Goal: Transaction & Acquisition: Book appointment/travel/reservation

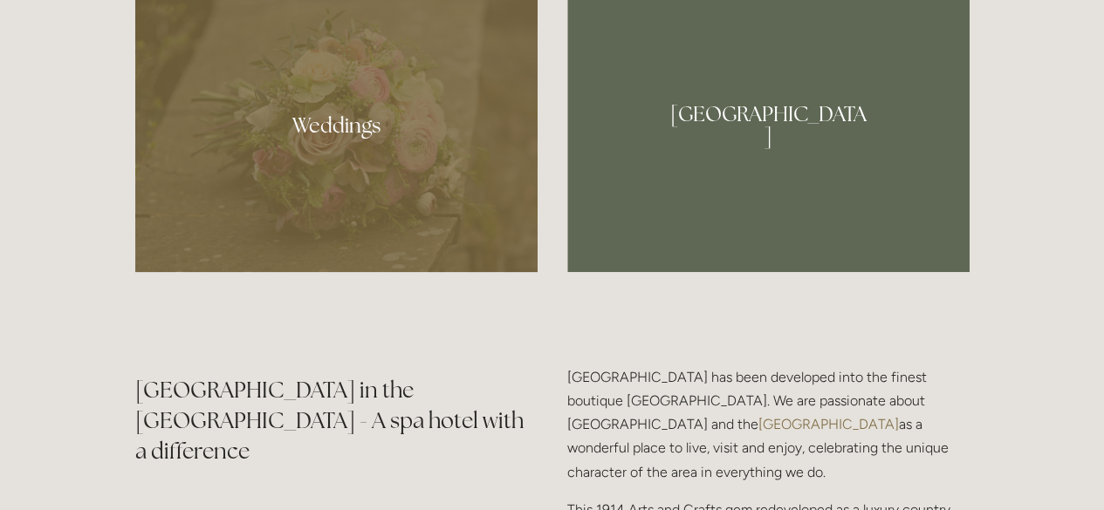
scroll to position [1640, 0]
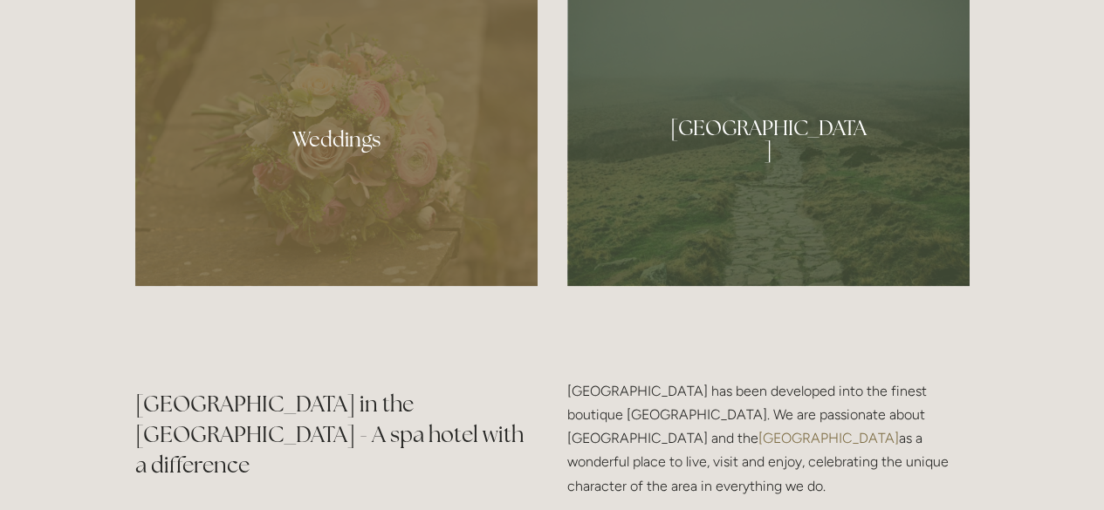
click at [359, 128] on div at bounding box center [336, 132] width 402 height 308
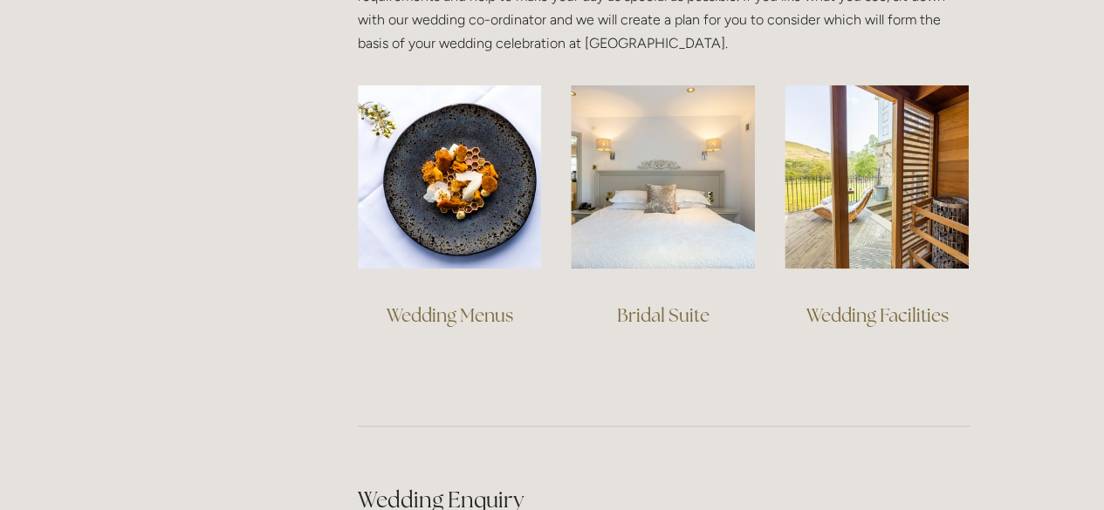
scroll to position [1312, 0]
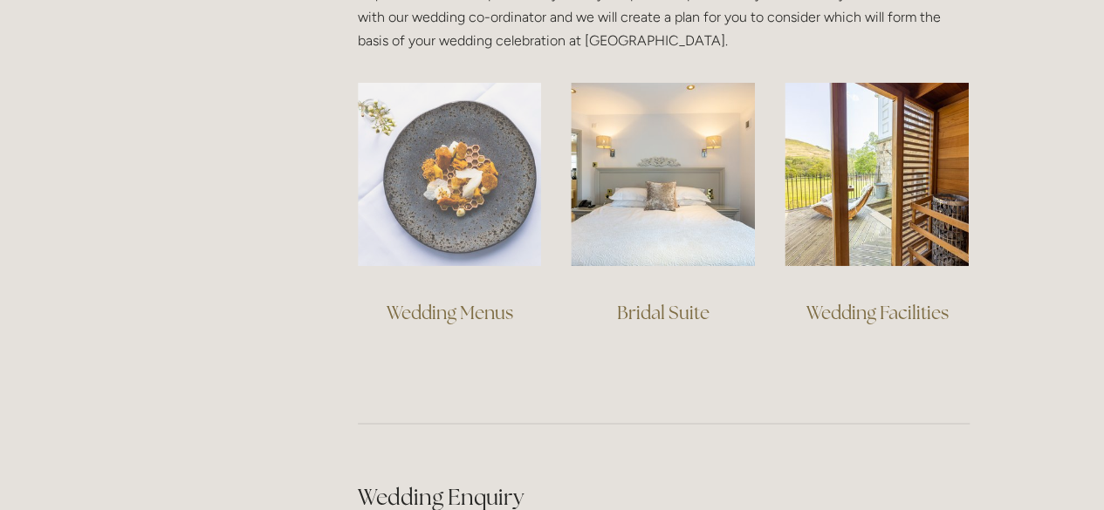
click at [417, 216] on img at bounding box center [450, 174] width 184 height 184
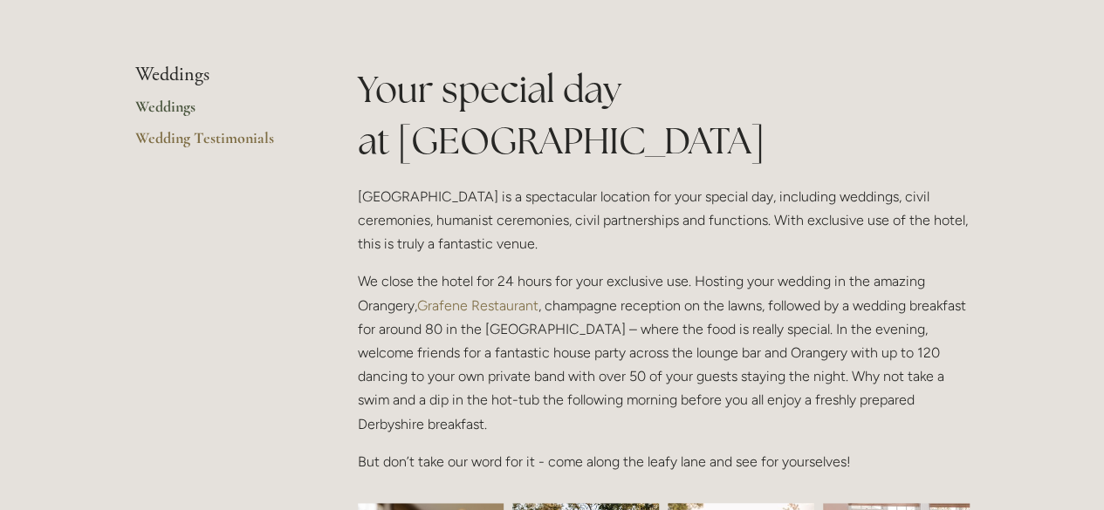
scroll to position [351, 0]
click at [225, 130] on link "Wedding Testimonials" at bounding box center [218, 144] width 167 height 31
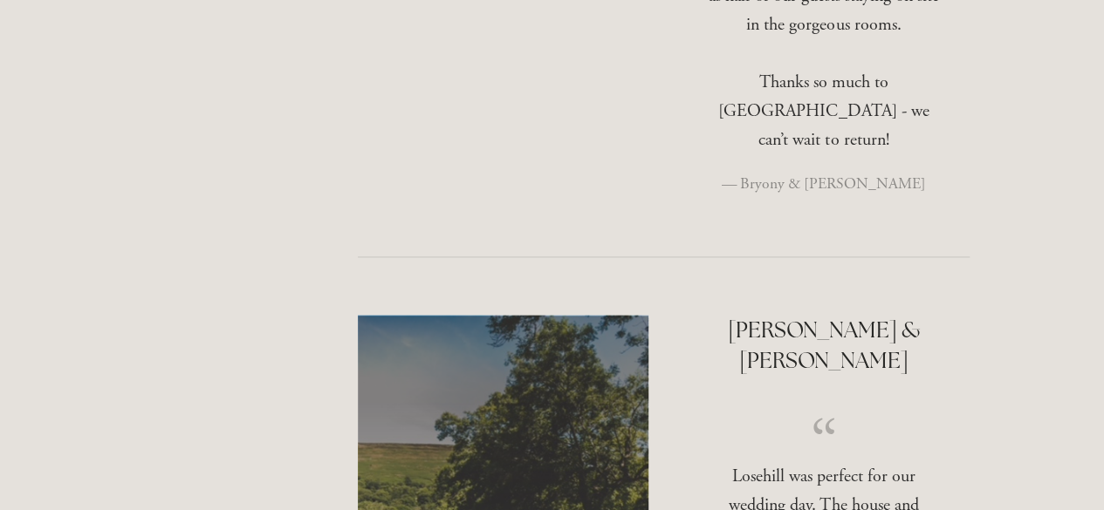
scroll to position [1215, 0]
